Goal: Communication & Community: Answer question/provide support

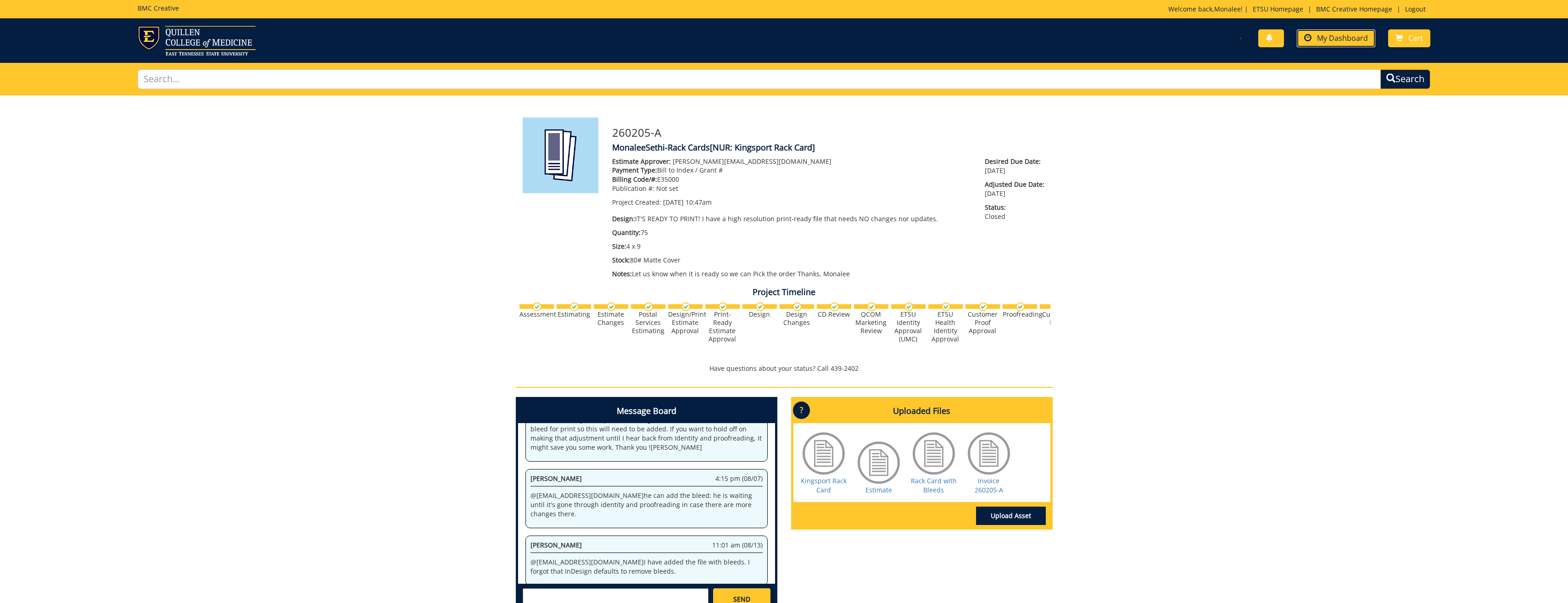
click at [415, 29] on link "My Dashboard" at bounding box center [1335, 38] width 79 height 18
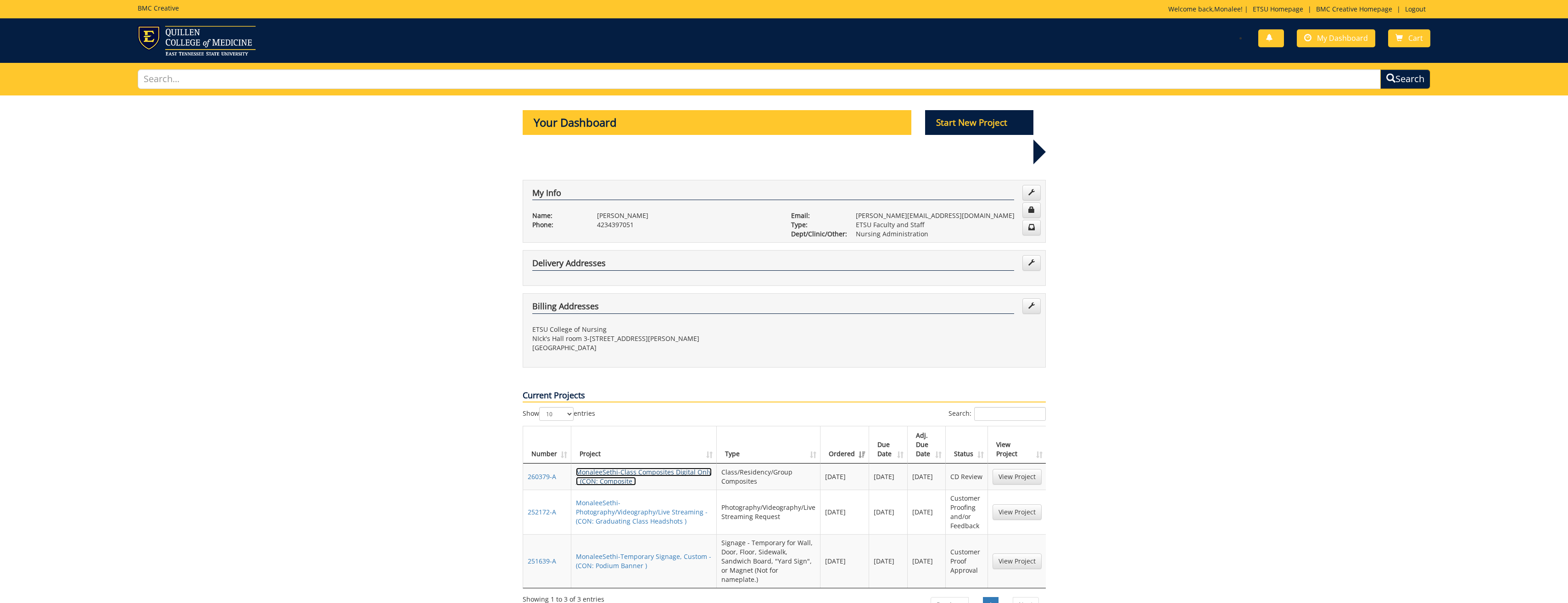
click at [600, 467] on link "MonaleeSethi-Class Composites Digital Only - (CON: Composite )" at bounding box center [643, 476] width 136 height 18
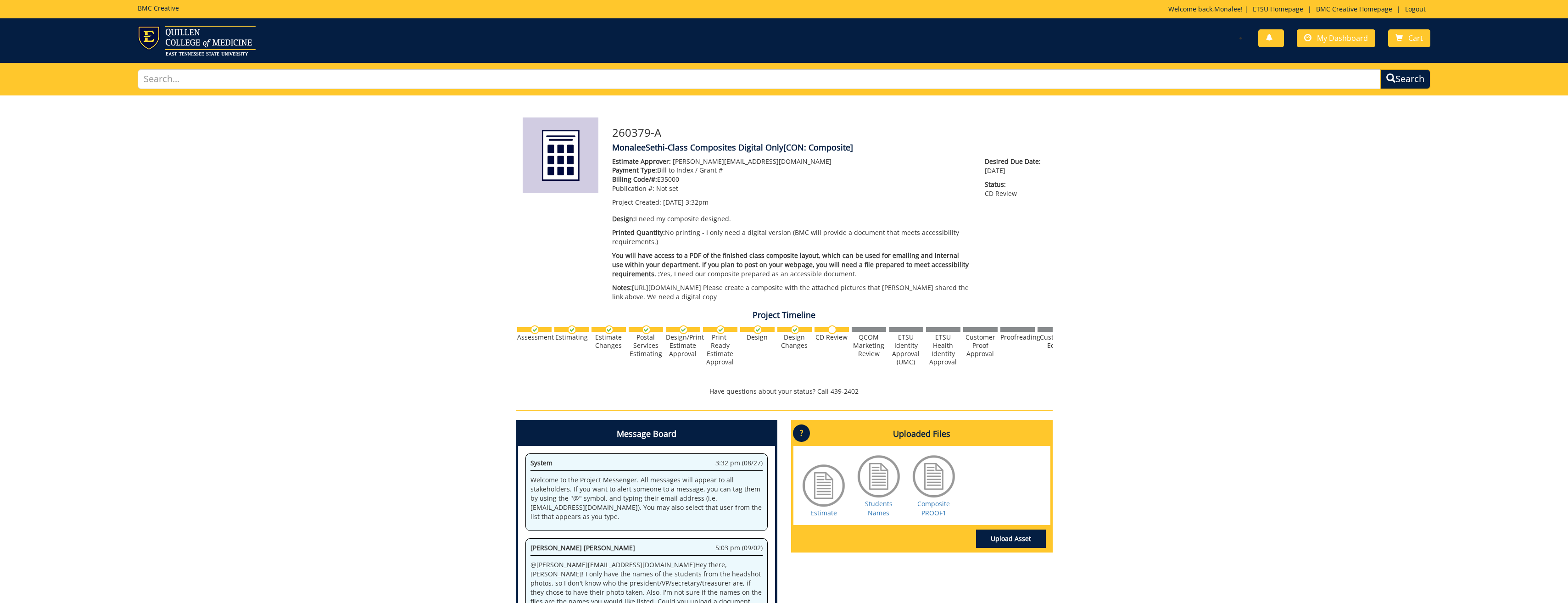
scroll to position [102, 0]
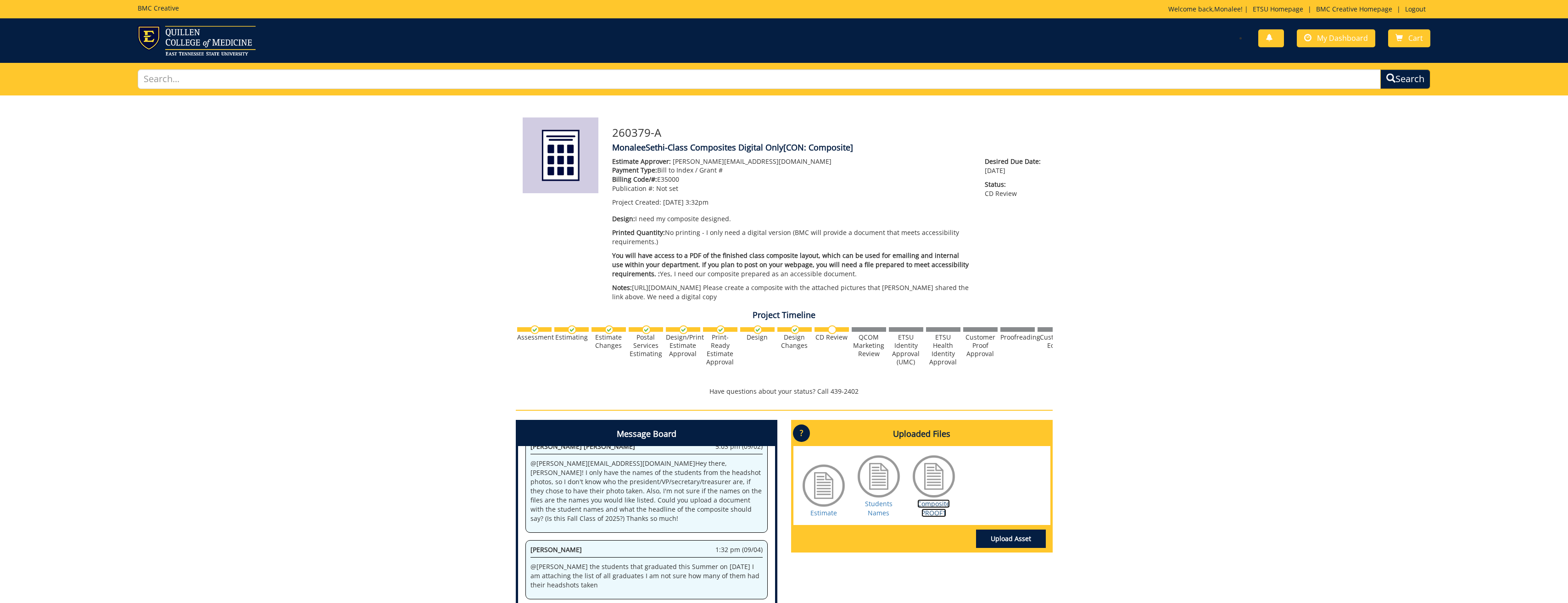
click at [924, 517] on link "Composite PROOF1" at bounding box center [934, 507] width 33 height 18
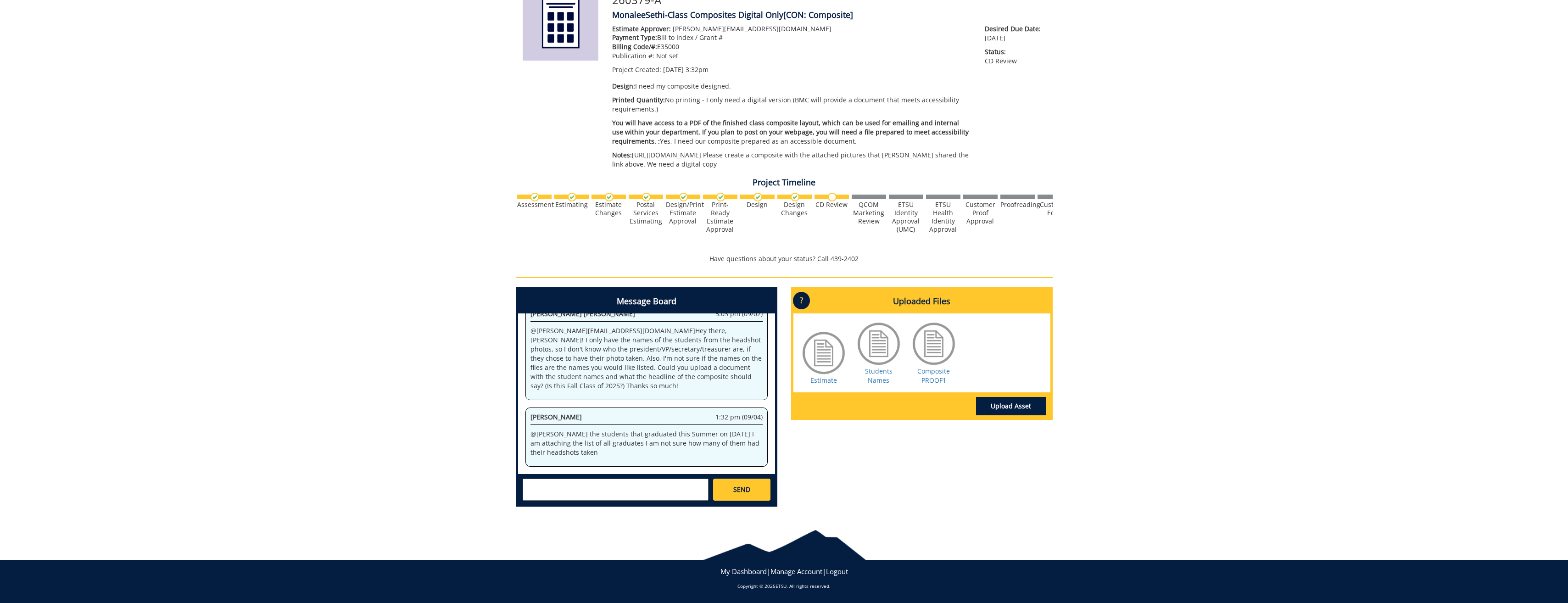
click at [563, 495] on textarea at bounding box center [615, 489] width 186 height 22
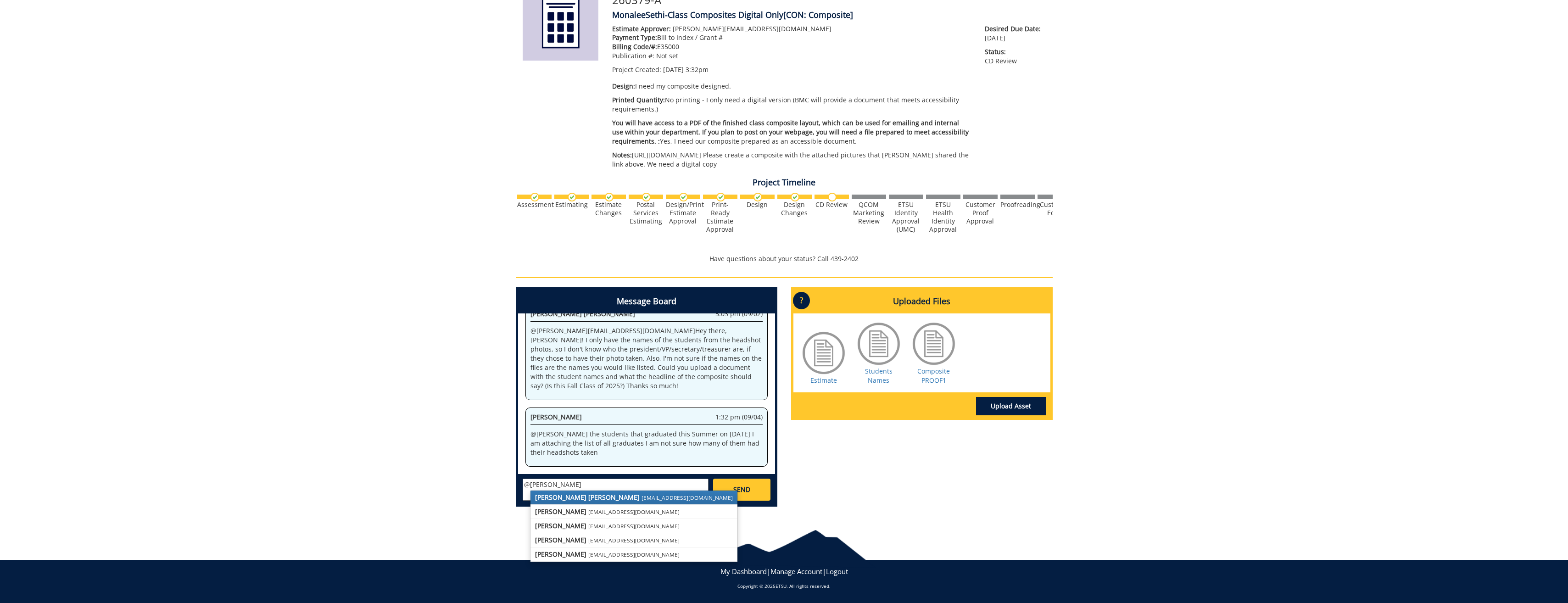
click at [563, 495] on strong "[PERSON_NAME] [PERSON_NAME]" at bounding box center [587, 497] width 105 height 9
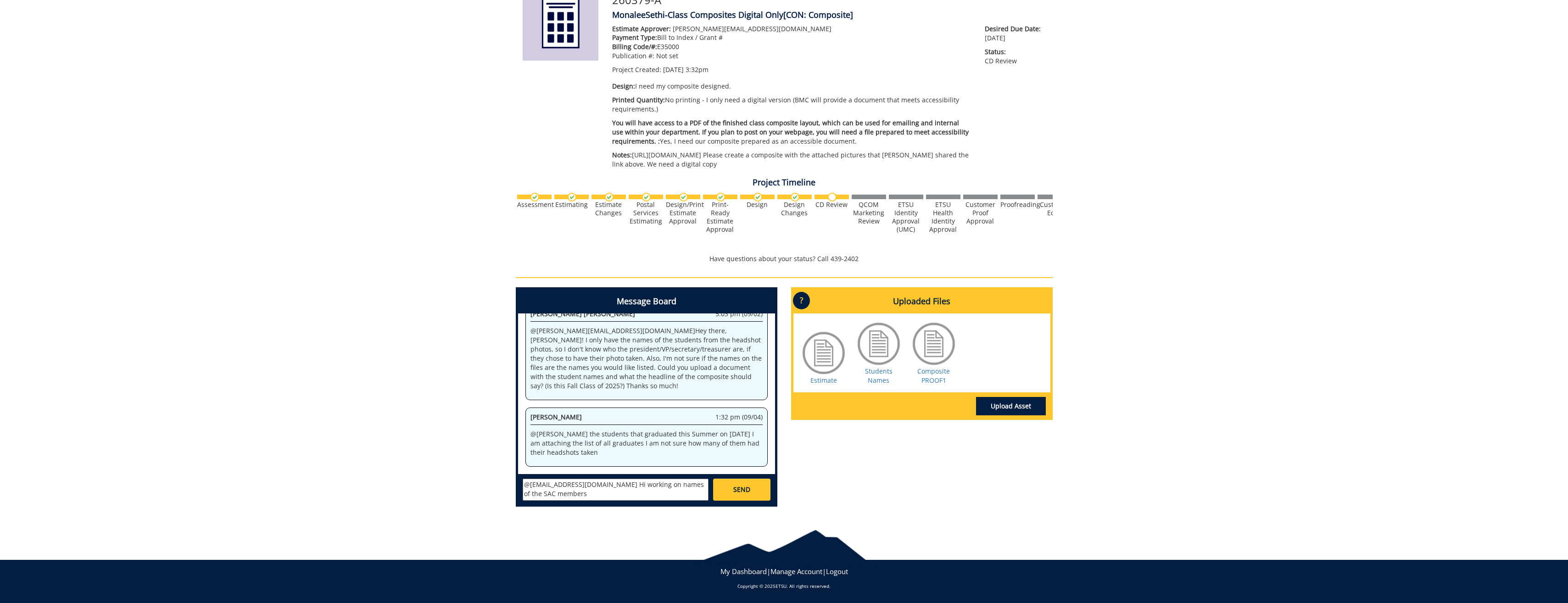
type textarea "@[EMAIL_ADDRESS][DOMAIN_NAME] Hi working on names of the SAC members"
click at [741, 492] on span "SEND" at bounding box center [742, 489] width 17 height 9
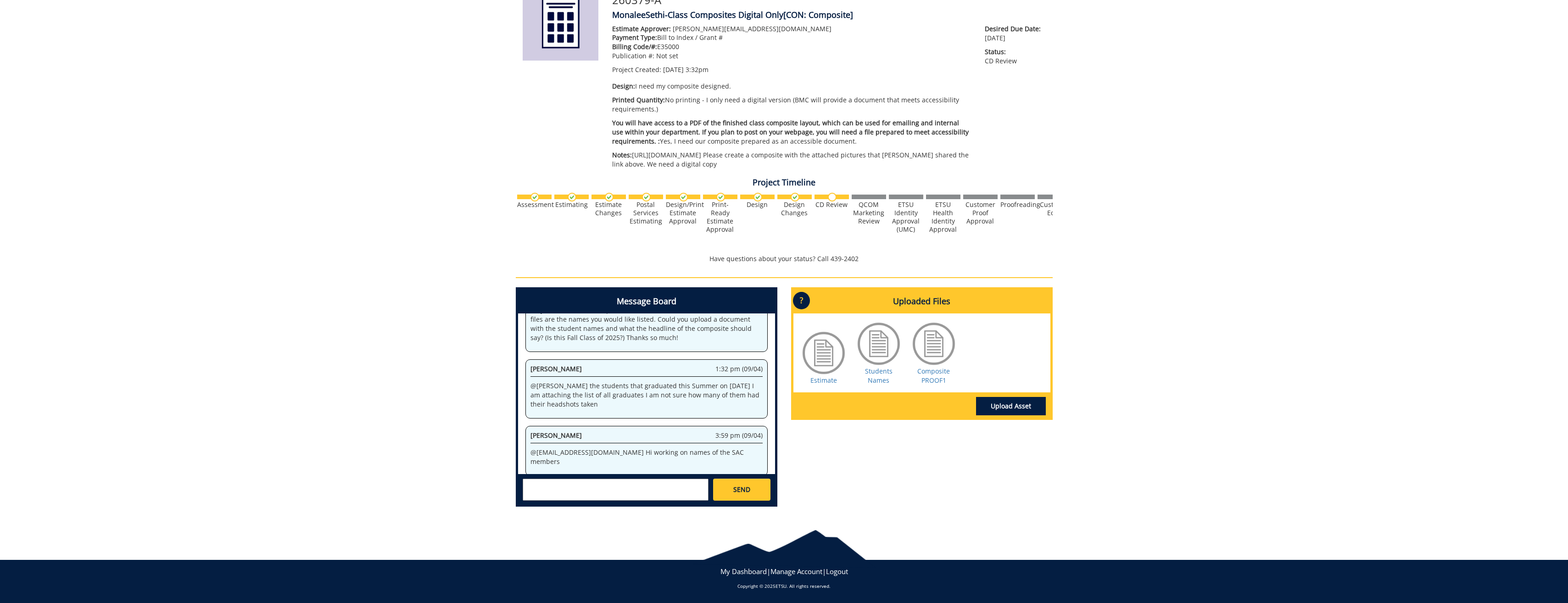
scroll to position [755, 0]
